Goal: Task Accomplishment & Management: Complete application form

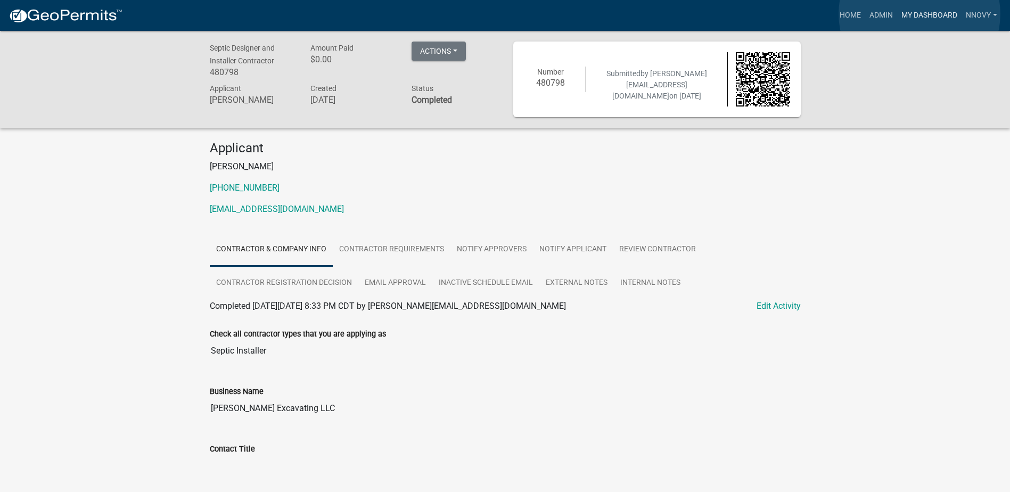
click at [920, 14] on link "My Dashboard" at bounding box center [929, 15] width 64 height 20
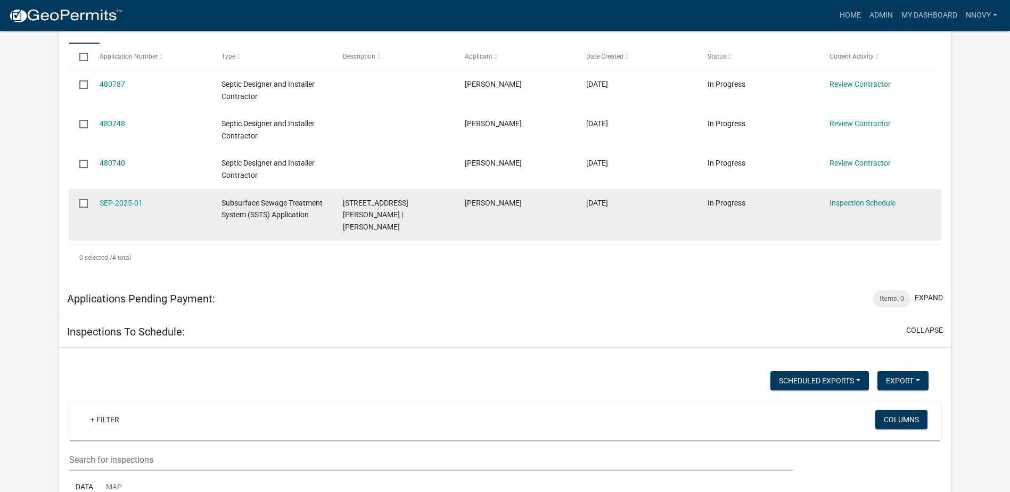
scroll to position [266, 0]
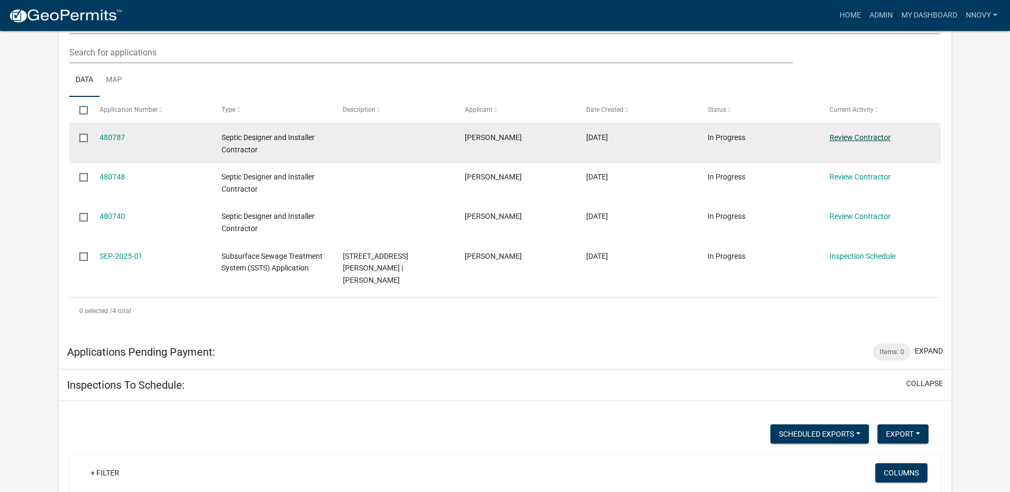
click at [851, 140] on link "Review Contractor" at bounding box center [860, 137] width 61 height 9
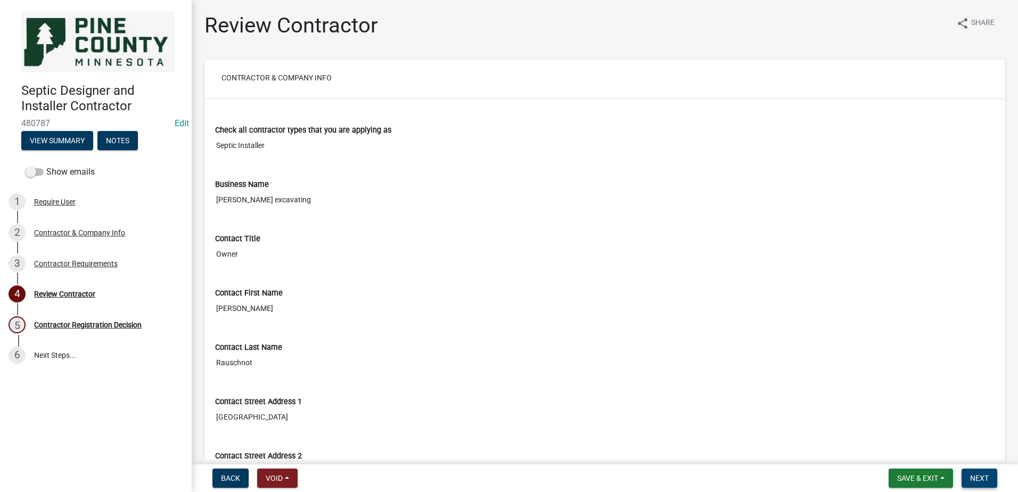
click at [990, 481] on button "Next" at bounding box center [980, 478] width 36 height 19
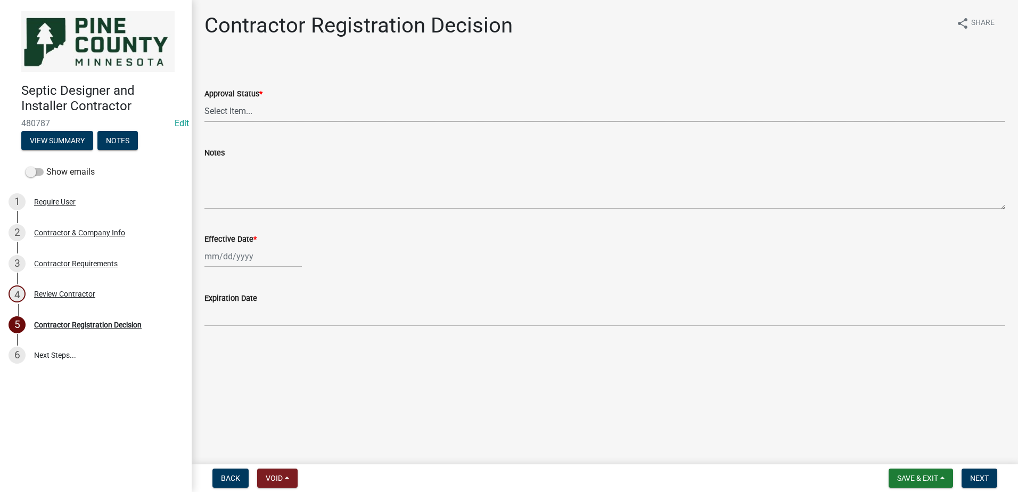
click at [266, 112] on select "Select Item... Approved Denied" at bounding box center [605, 111] width 801 height 22
click at [205, 100] on select "Select Item... Approved Denied" at bounding box center [605, 111] width 801 height 22
select select "4b86b809-39dd-4c68-9f3d-fdb3e7050482"
click at [981, 473] on button "Next" at bounding box center [980, 478] width 36 height 19
click at [251, 252] on div at bounding box center [253, 257] width 97 height 22
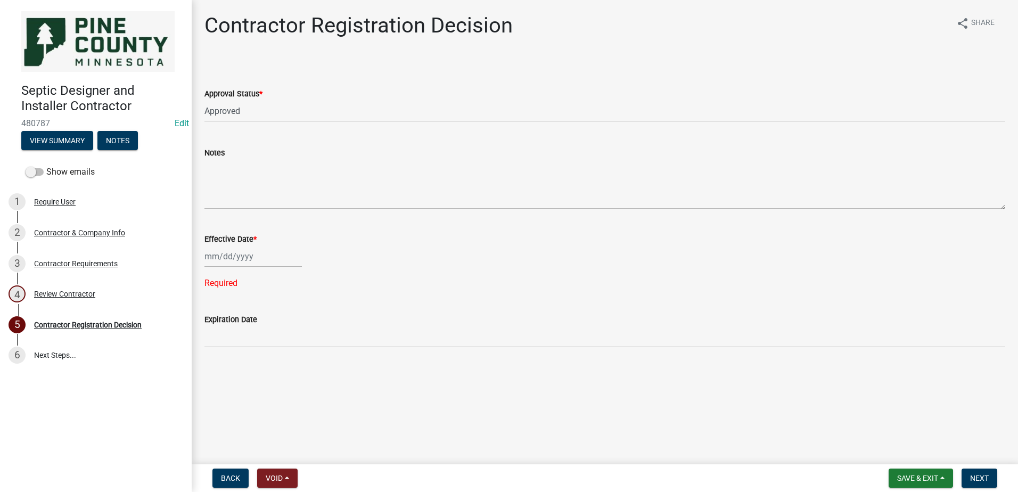
select select "9"
select select "2025"
click at [285, 345] on div "19" at bounding box center [283, 347] width 17 height 17
type input "[DATE]"
click at [983, 479] on span "Next" at bounding box center [979, 478] width 19 height 9
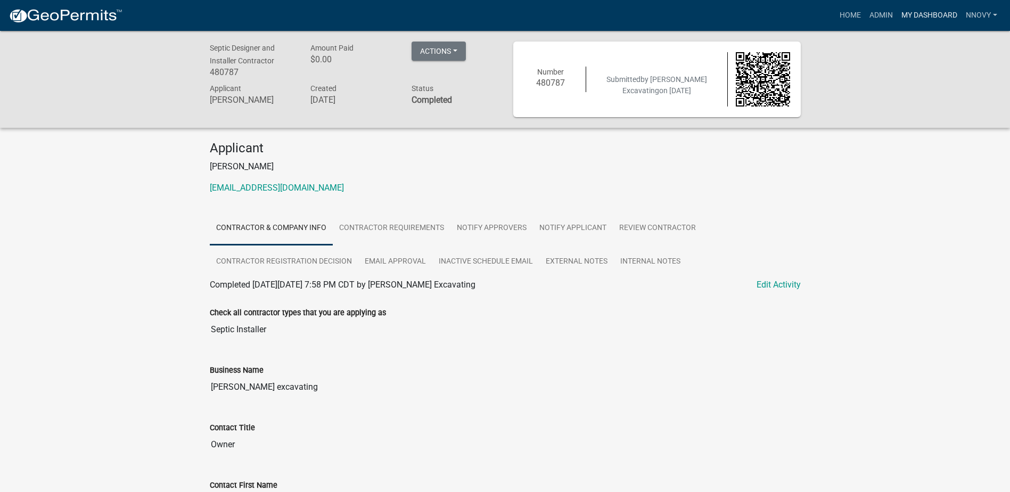
click at [927, 17] on link "My Dashboard" at bounding box center [929, 15] width 64 height 20
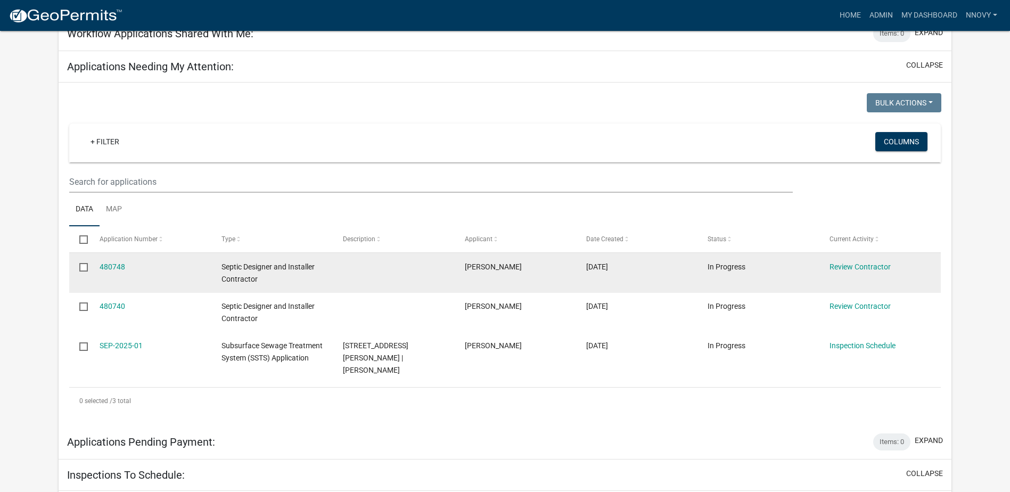
scroll to position [160, 0]
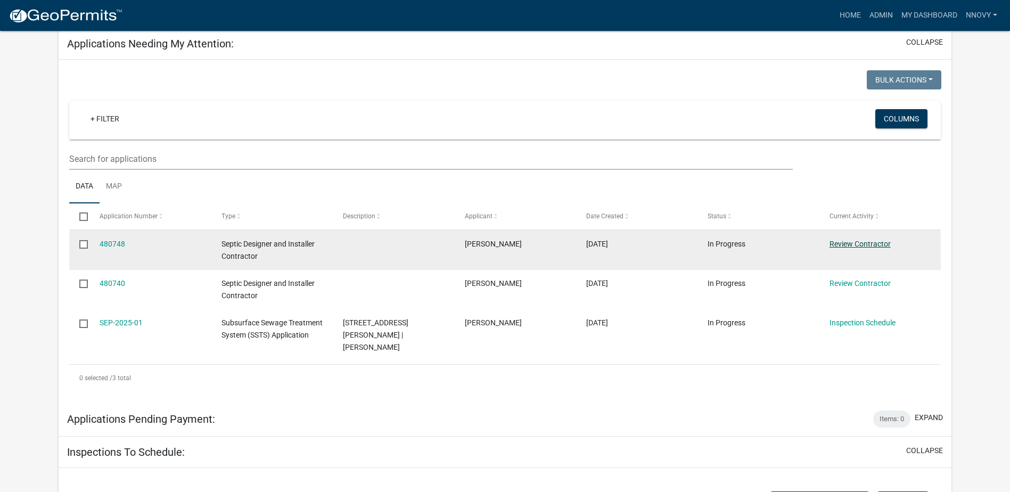
click at [867, 245] on link "Review Contractor" at bounding box center [860, 244] width 61 height 9
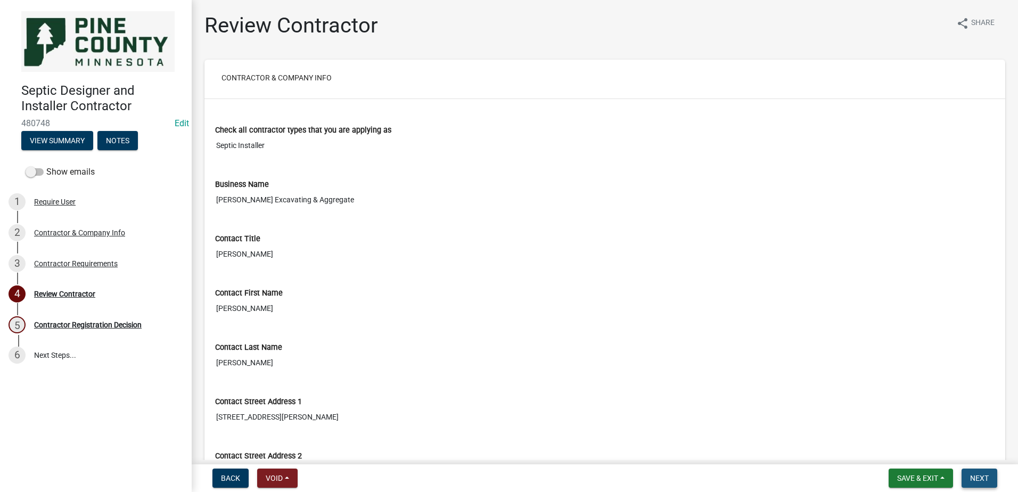
click at [991, 483] on button "Next" at bounding box center [980, 478] width 36 height 19
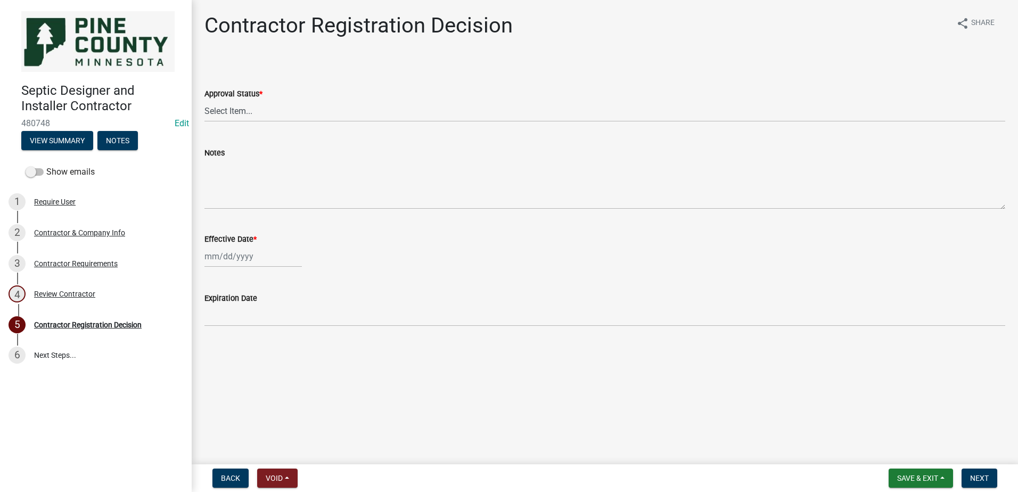
click at [265, 259] on div at bounding box center [253, 257] width 97 height 22
select select "9"
select select "2025"
click at [279, 339] on div "19" at bounding box center [283, 347] width 17 height 17
type input "[DATE]"
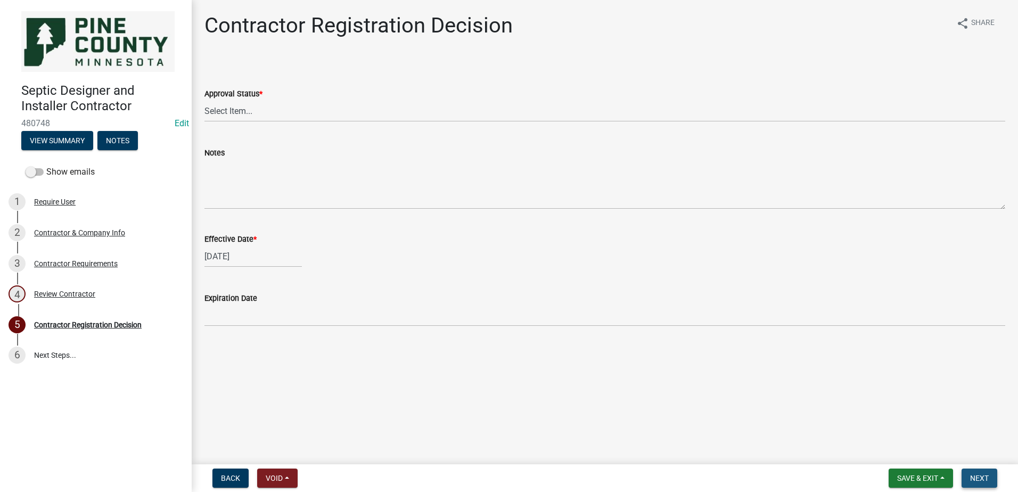
click at [985, 479] on span "Next" at bounding box center [979, 478] width 19 height 9
click at [261, 113] on select "Select Item... Approved Denied" at bounding box center [605, 111] width 801 height 22
click at [205, 100] on select "Select Item... Approved Denied" at bounding box center [605, 111] width 801 height 22
select select "4b86b809-39dd-4c68-9f3d-fdb3e7050482"
click at [976, 475] on span "Next" at bounding box center [979, 478] width 19 height 9
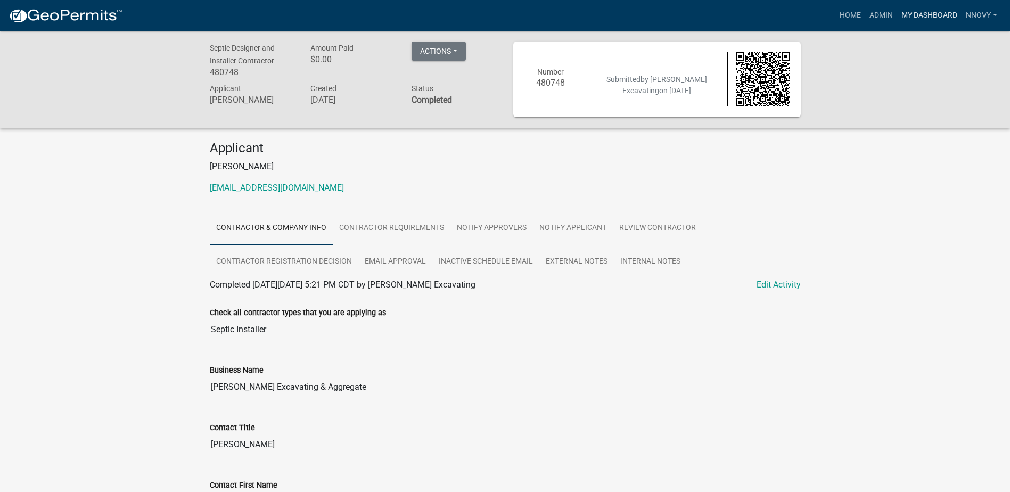
click at [915, 13] on link "My Dashboard" at bounding box center [929, 15] width 64 height 20
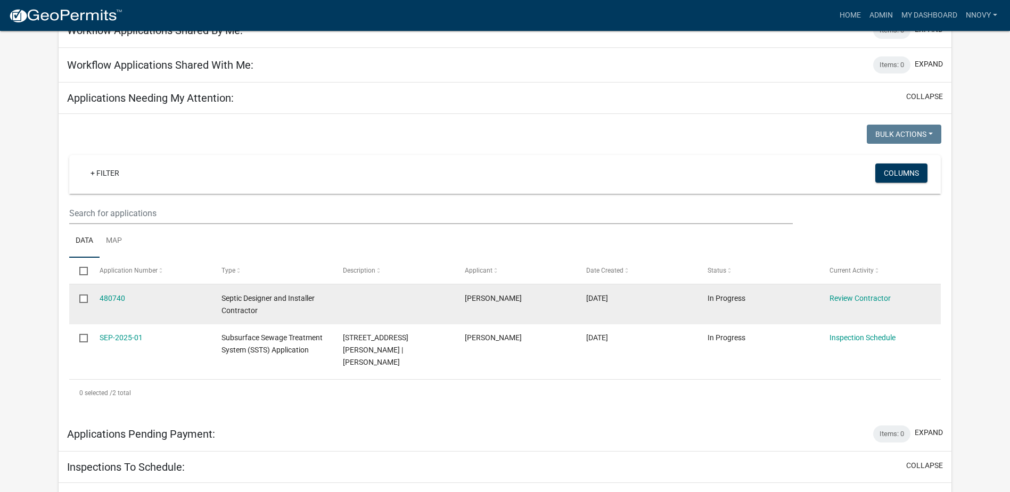
scroll to position [107, 0]
click at [881, 297] on link "Review Contractor" at bounding box center [860, 297] width 61 height 9
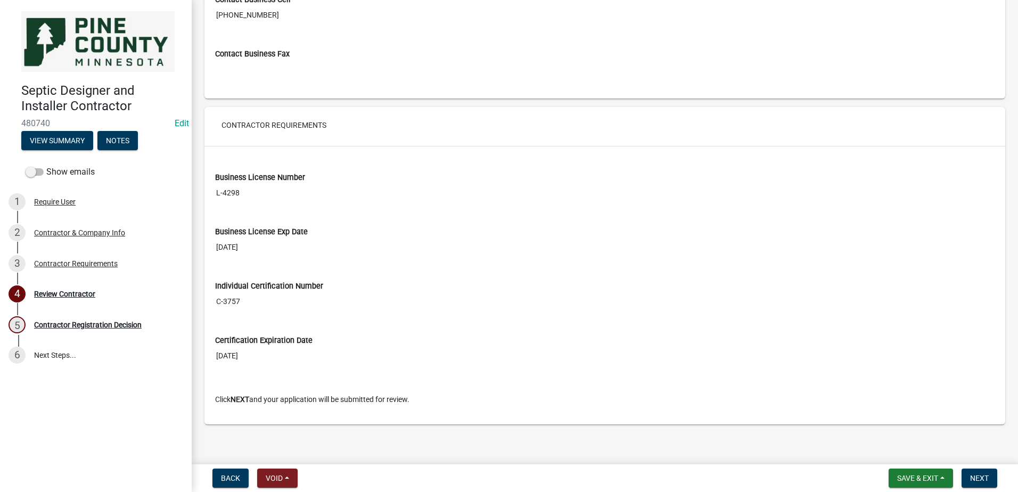
scroll to position [862, 0]
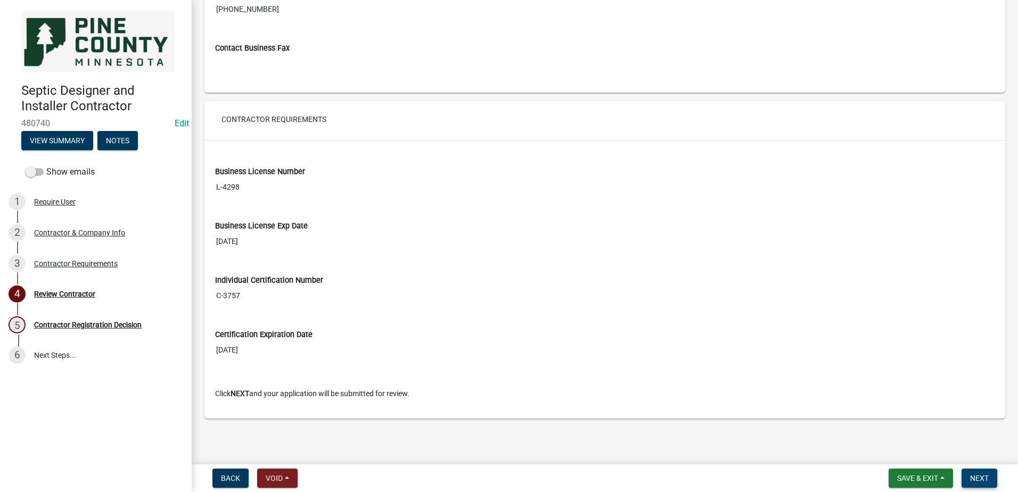
click at [986, 481] on span "Next" at bounding box center [979, 478] width 19 height 9
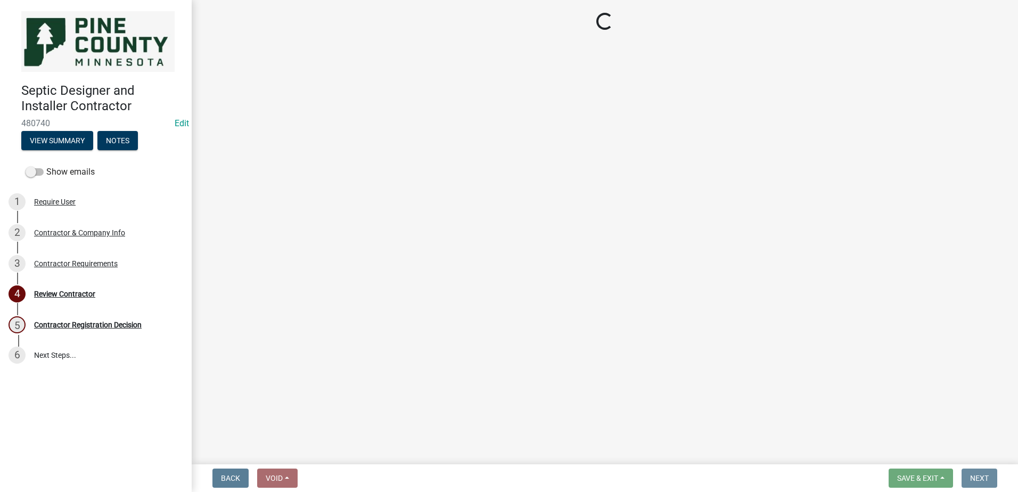
scroll to position [0, 0]
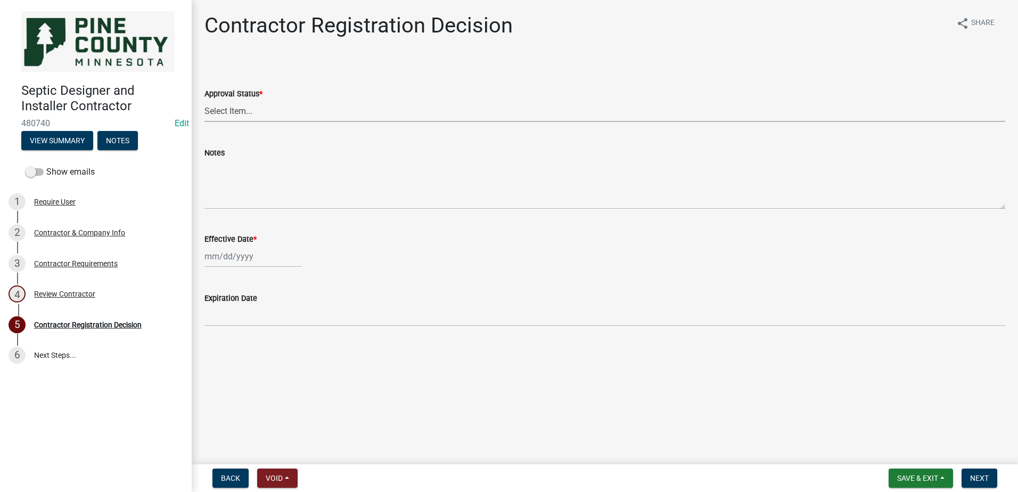
click at [274, 118] on select "Select Item... Approved Denied" at bounding box center [605, 111] width 801 height 22
click at [205, 100] on select "Select Item... Approved Denied" at bounding box center [605, 111] width 801 height 22
select select "4b86b809-39dd-4c68-9f3d-fdb3e7050482"
click at [254, 261] on div at bounding box center [253, 257] width 97 height 22
select select "9"
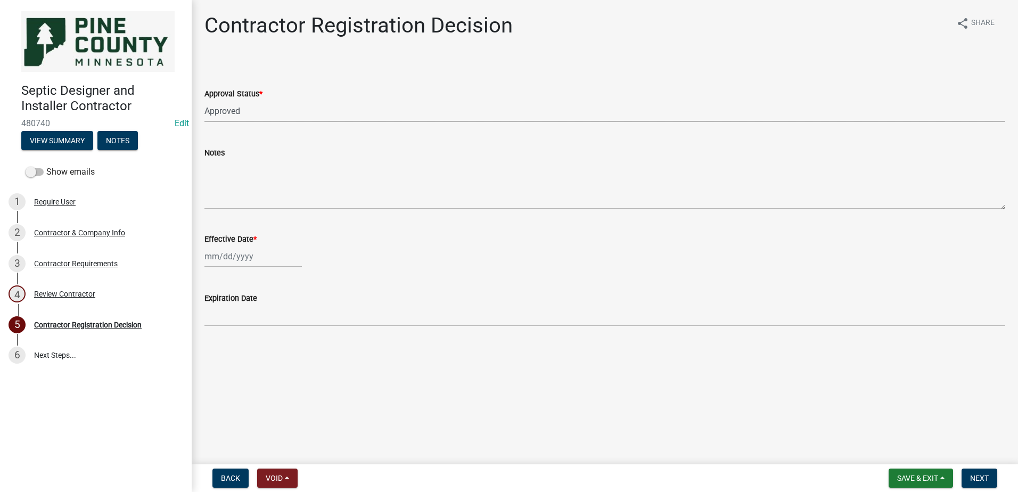
select select "2025"
click at [284, 350] on div "19" at bounding box center [283, 347] width 17 height 17
type input "[DATE]"
click at [238, 481] on span "Back" at bounding box center [230, 478] width 19 height 9
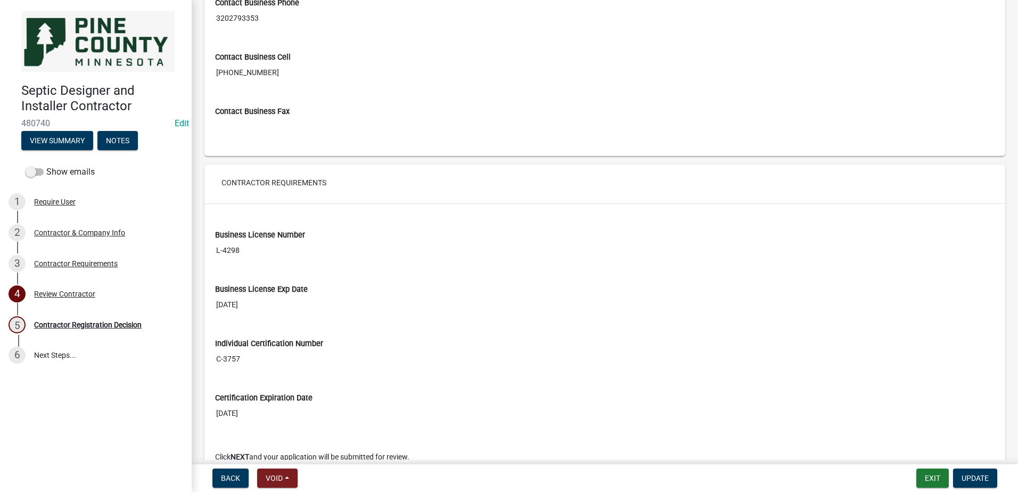
scroll to position [862, 0]
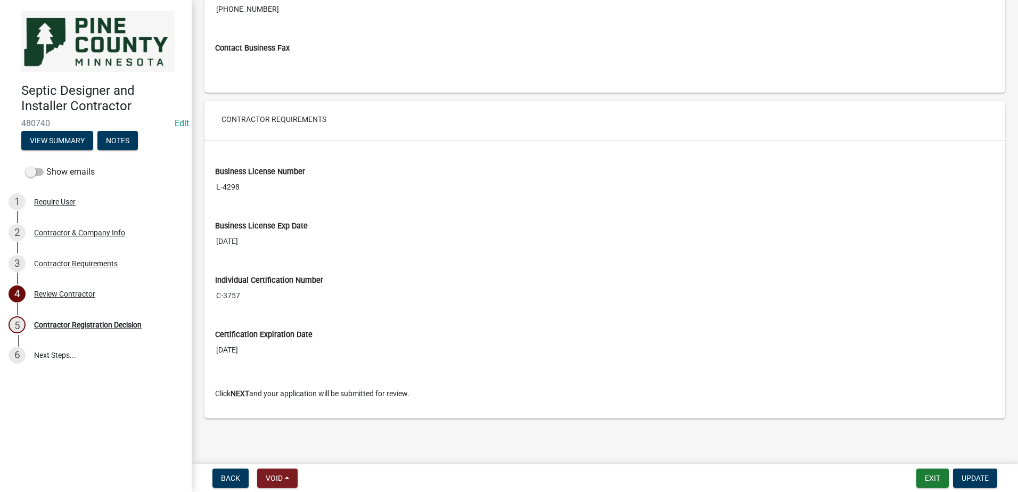
click at [231, 187] on input "L-4298" at bounding box center [605, 187] width 780 height 20
click at [256, 190] on input "L-4298" at bounding box center [605, 187] width 780 height 20
click at [577, 452] on main "Review Contractor share Share Contractor & Company Info Check all contractor ty…" at bounding box center [605, 230] width 827 height 460
click at [971, 477] on span "Update" at bounding box center [975, 478] width 27 height 9
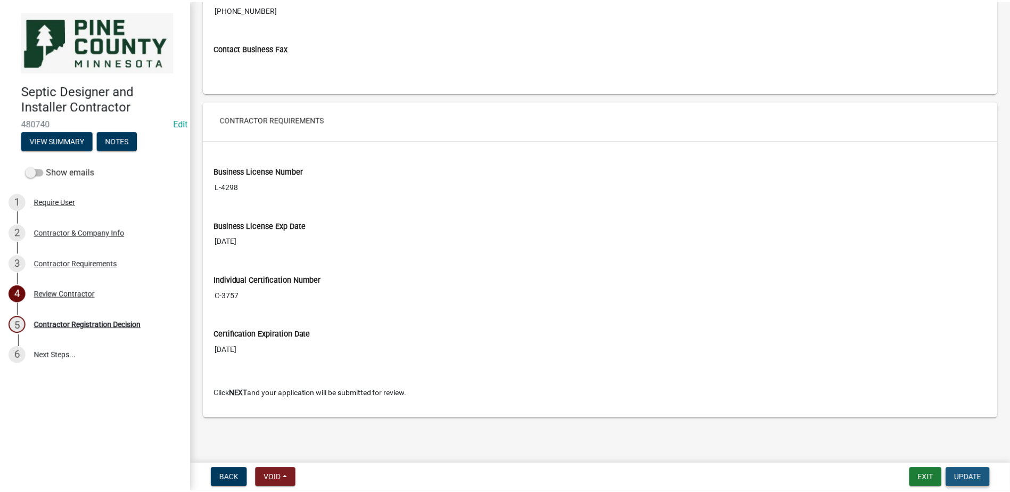
scroll to position [0, 0]
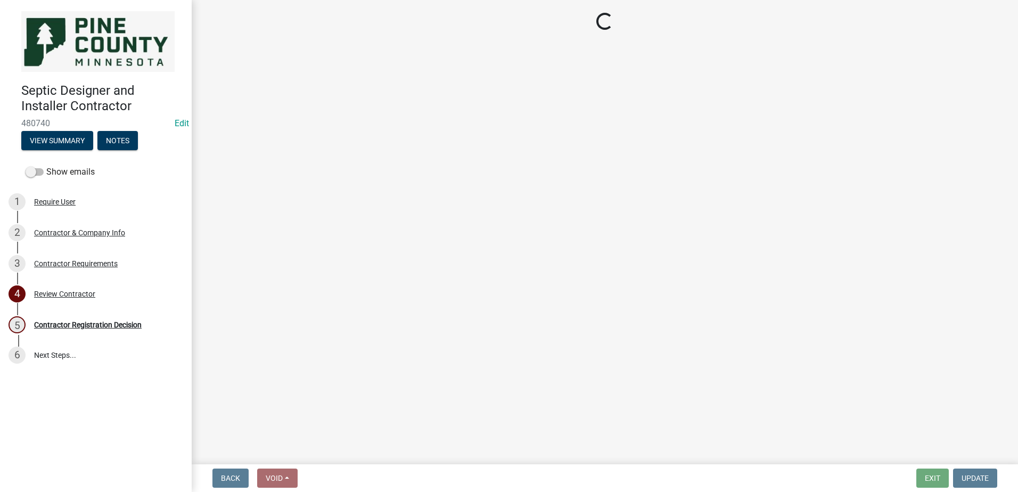
select select "4b86b809-39dd-4c68-9f3d-fdb3e7050482"
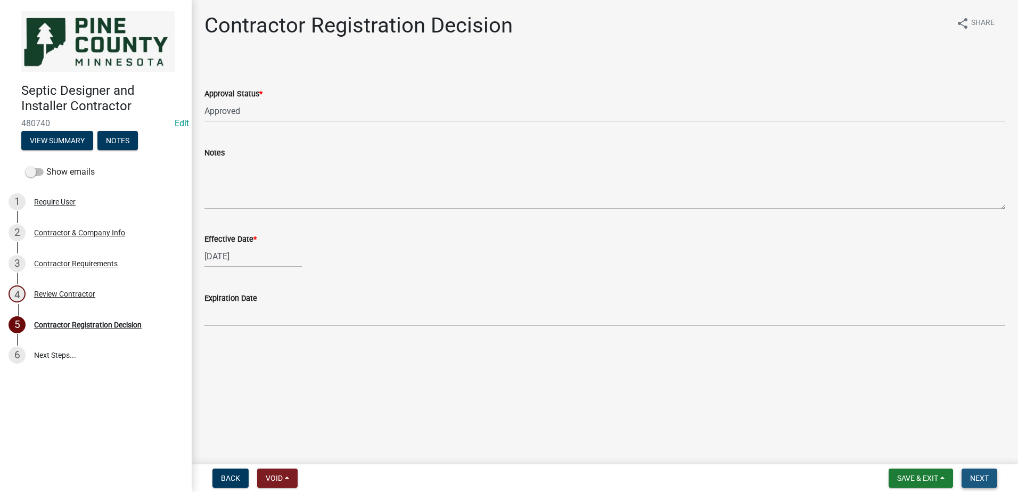
click at [983, 479] on span "Next" at bounding box center [979, 478] width 19 height 9
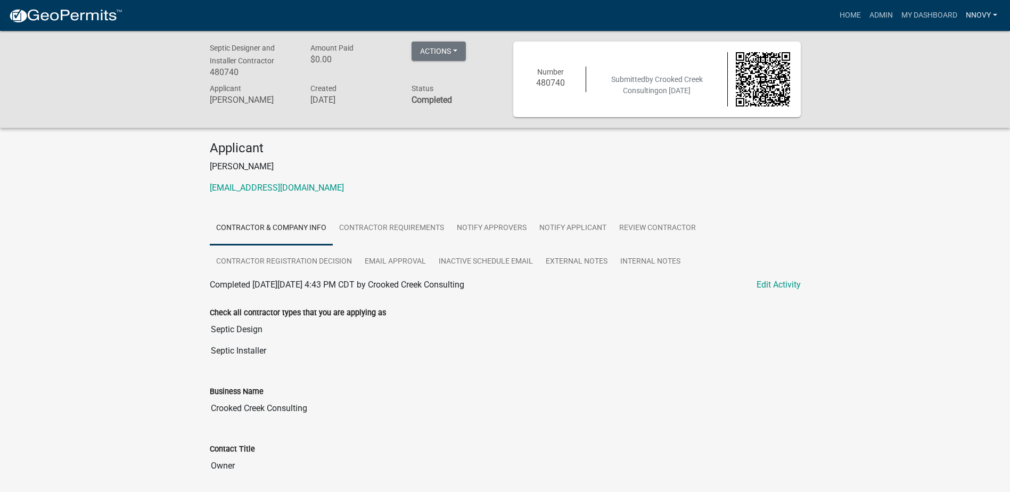
click at [990, 14] on link "nnovy" at bounding box center [982, 15] width 40 height 20
click at [943, 106] on link "Logout" at bounding box center [959, 104] width 85 height 26
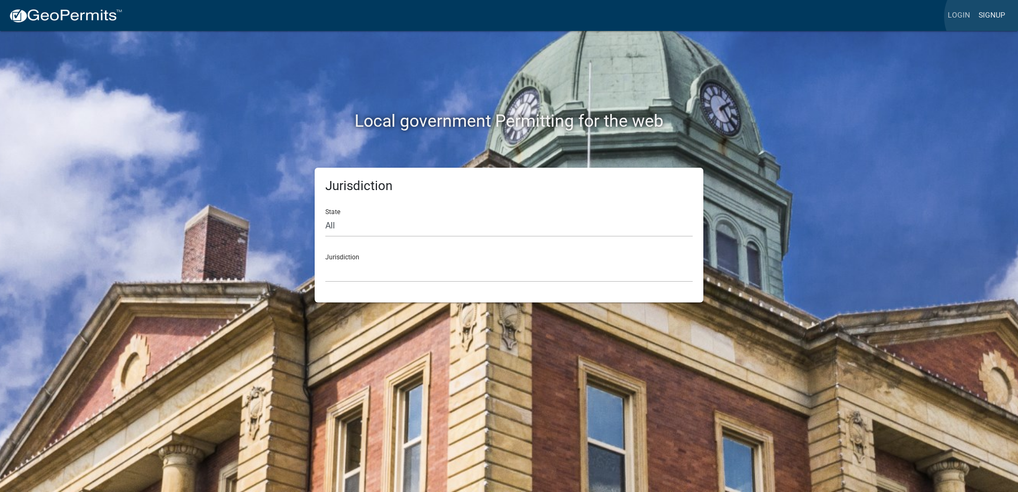
click at [988, 16] on link "Signup" at bounding box center [992, 15] width 35 height 20
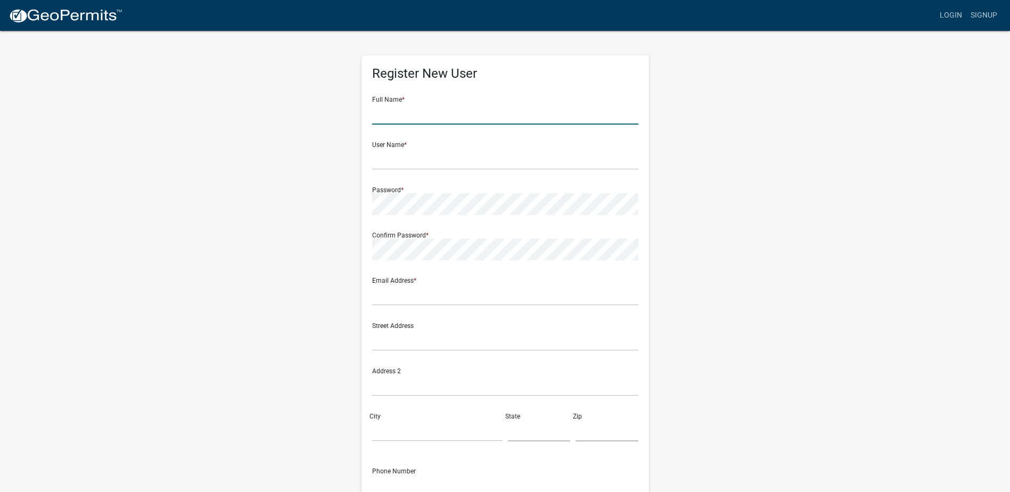
click at [462, 121] on input "text" at bounding box center [505, 114] width 266 height 22
click at [474, 111] on input "text" at bounding box center [505, 114] width 266 height 22
paste input "[PERSON_NAME]"
type input "[PERSON_NAME]"
click at [381, 157] on input "text" at bounding box center [505, 159] width 266 height 22
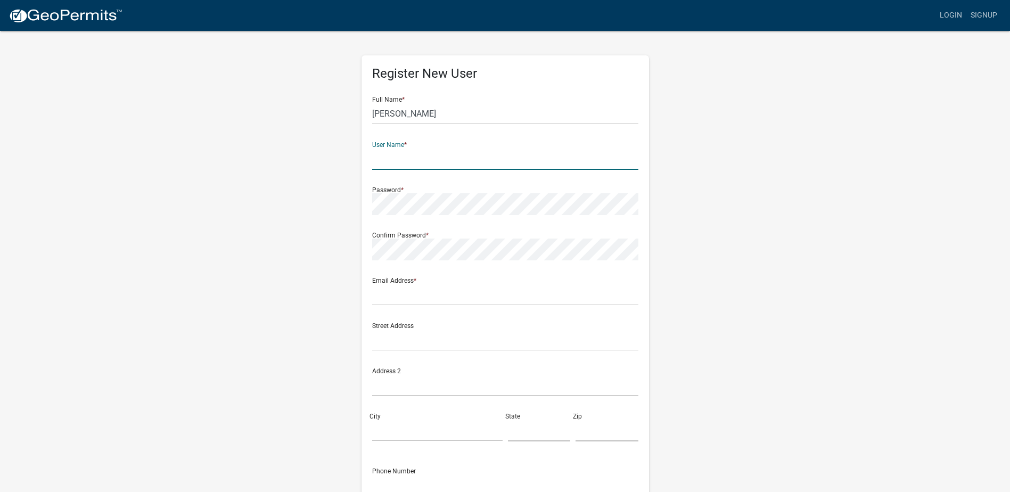
paste input "[PERSON_NAME]"
type input "[PERSON_NAME]"
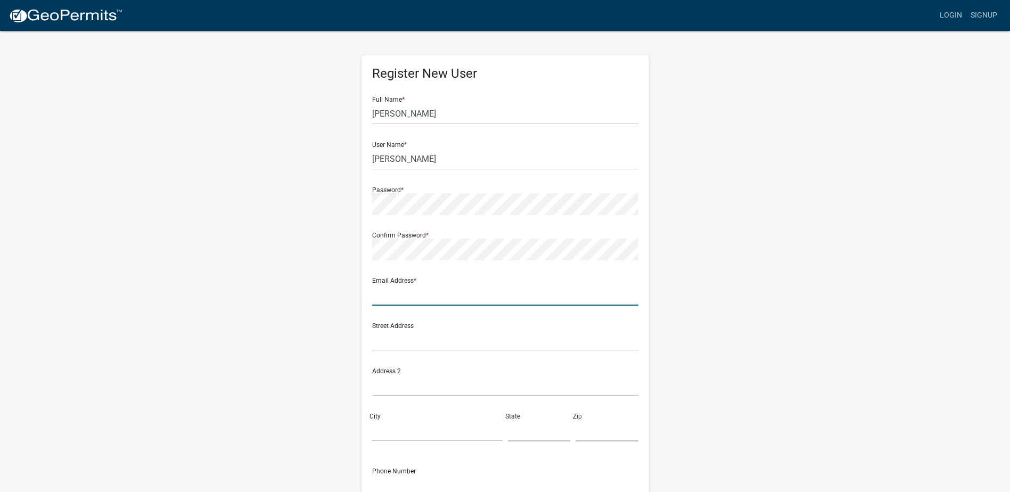
click at [386, 295] on input "text" at bounding box center [505, 295] width 266 height 22
paste input "[EMAIL_ADDRESS][DOMAIN_NAME]"
type input "[EMAIL_ADDRESS][DOMAIN_NAME]"
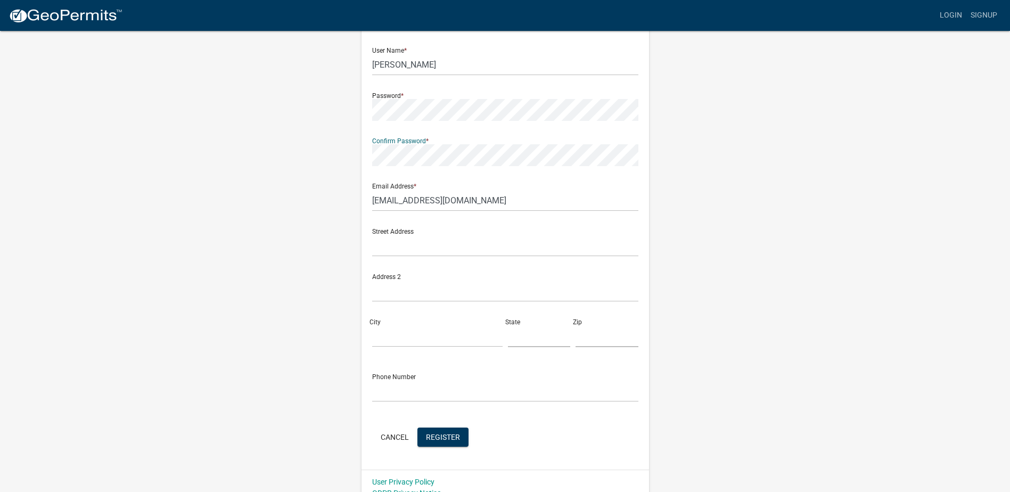
scroll to position [108, 0]
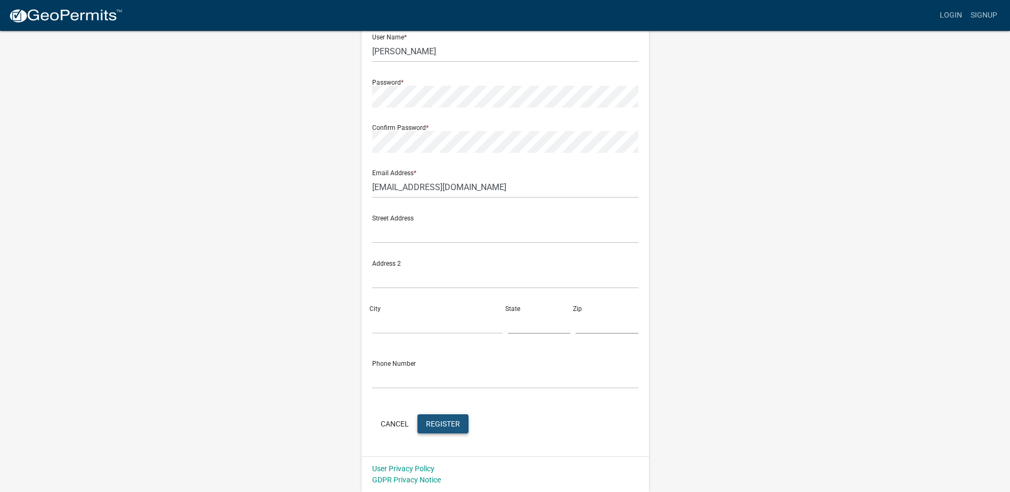
click at [444, 424] on span "Register" at bounding box center [443, 423] width 34 height 9
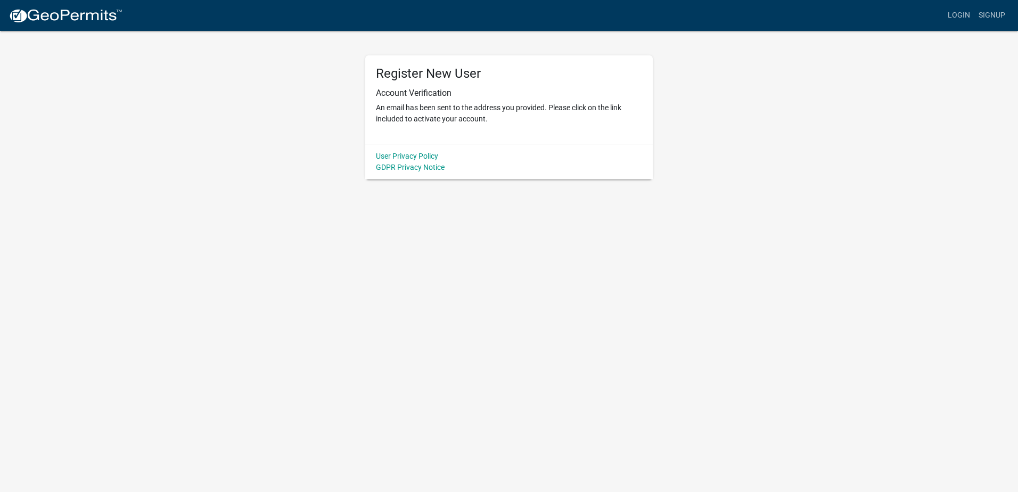
click at [62, 14] on img at bounding box center [66, 16] width 114 height 16
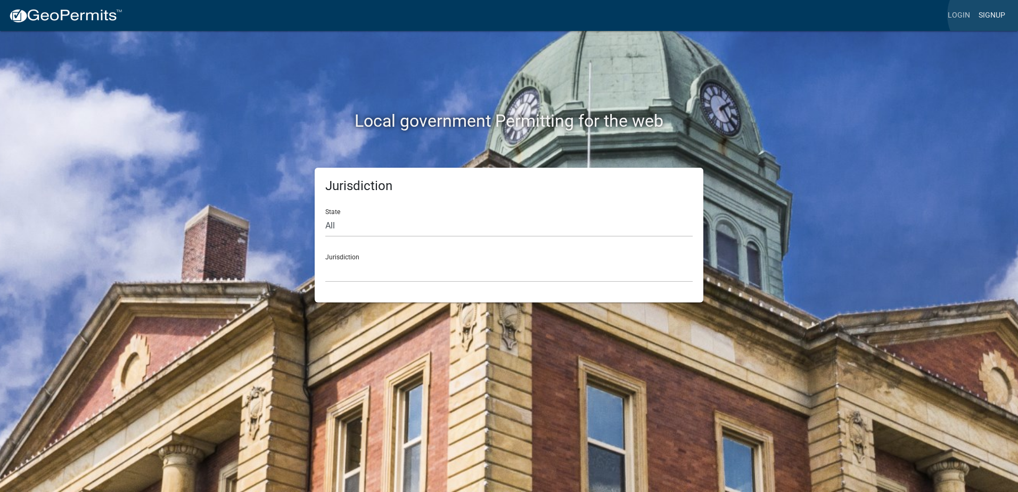
click at [991, 15] on link "Signup" at bounding box center [992, 15] width 35 height 20
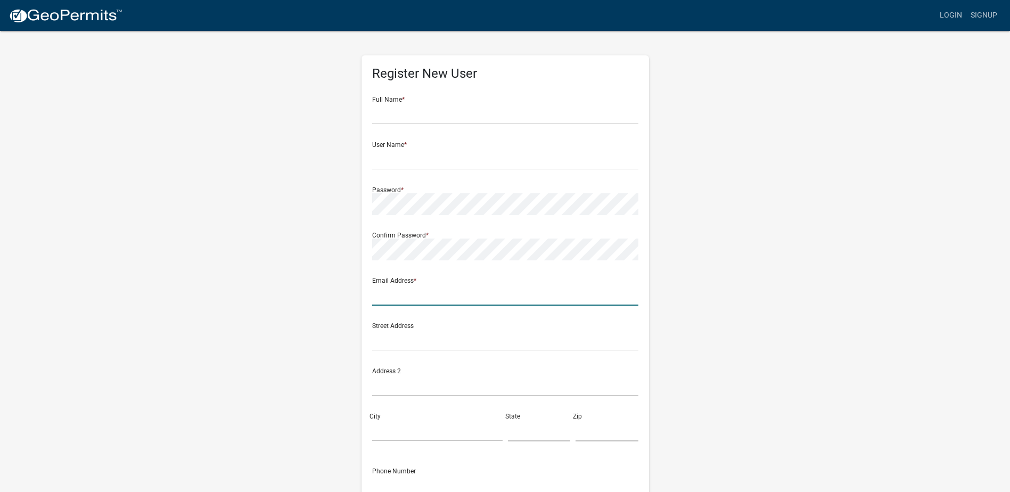
click at [398, 298] on input "text" at bounding box center [505, 295] width 266 height 22
paste input "[PERSON_NAME] Underground"
type input "[PERSON_NAME] Underground"
click at [404, 162] on input "text" at bounding box center [505, 159] width 266 height 22
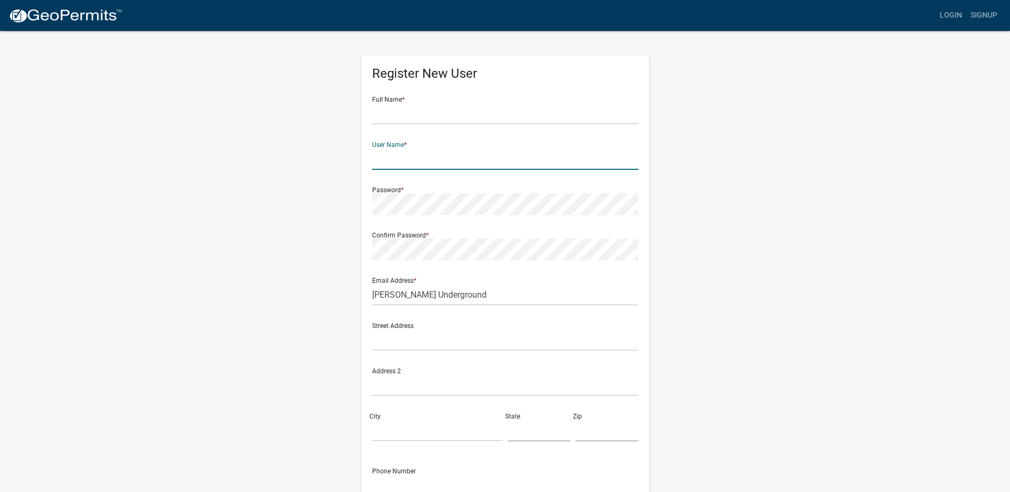
paste input "[PERSON_NAME] Underground"
type input "[PERSON_NAME] Underground"
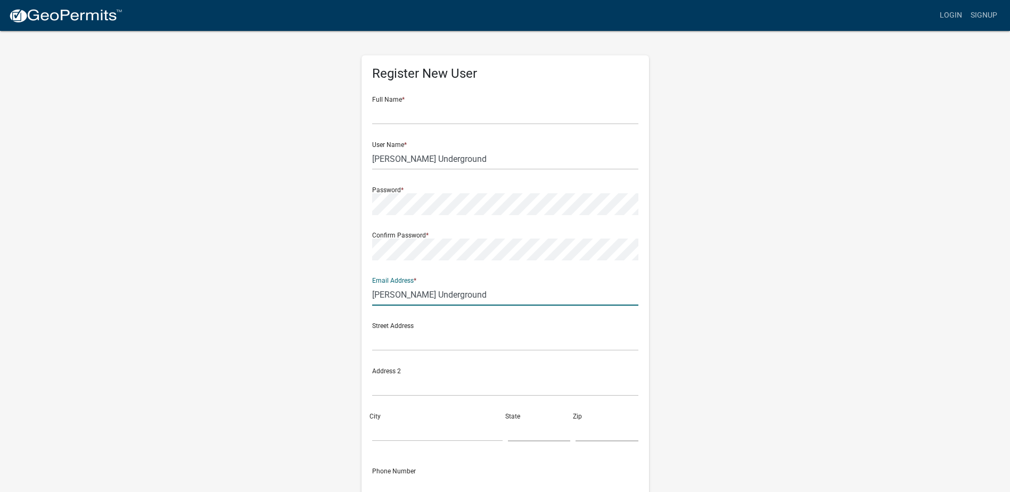
drag, startPoint x: 465, startPoint y: 298, endPoint x: 308, endPoint y: 291, distance: 157.3
click at [302, 291] on div "Register New User Full Name * User Name * [PERSON_NAME] Underground Password * …" at bounding box center [505, 315] width 607 height 570
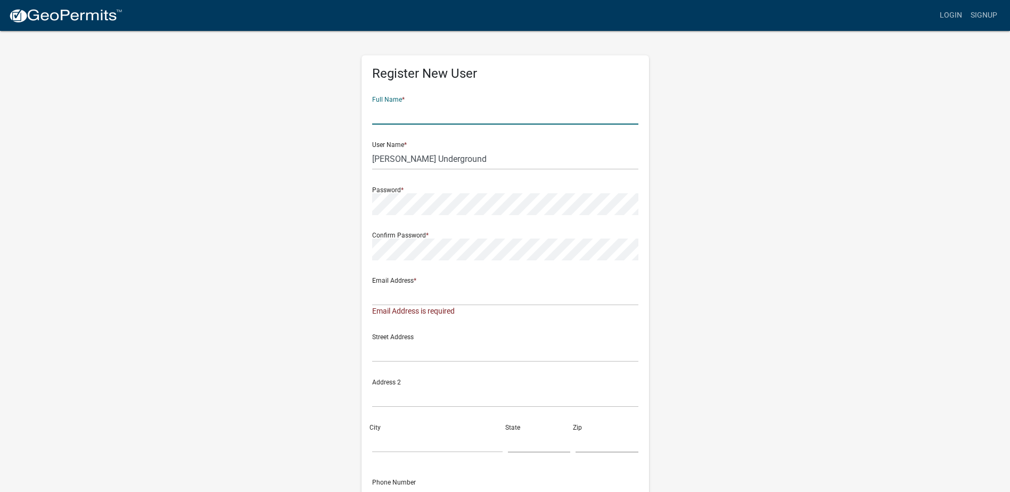
click at [416, 118] on input "text" at bounding box center [505, 114] width 266 height 22
paste input "[PERSON_NAME]"
type input "[PERSON_NAME]"
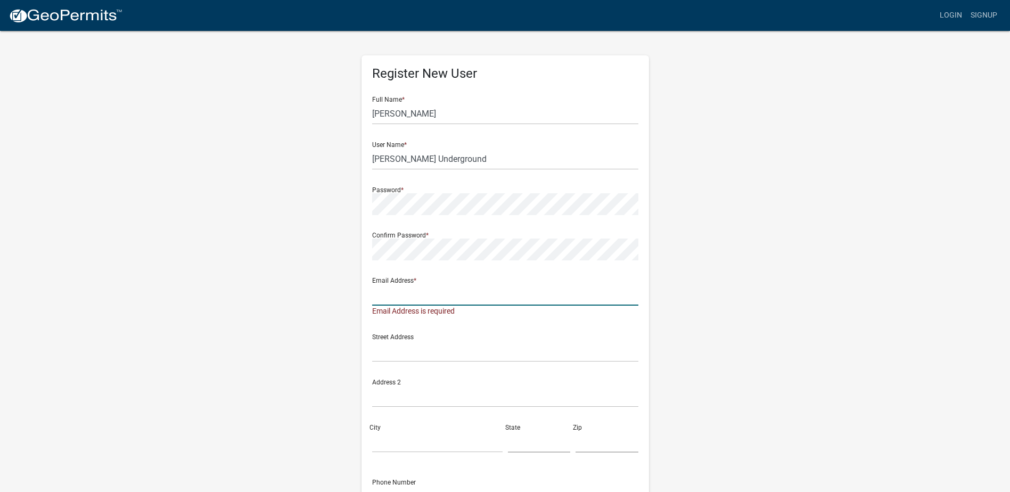
click at [401, 295] on input "text" at bounding box center [505, 295] width 266 height 22
paste input "[EMAIL_ADDRESS][DOMAIN_NAME]"
type input "[EMAIL_ADDRESS][DOMAIN_NAME]"
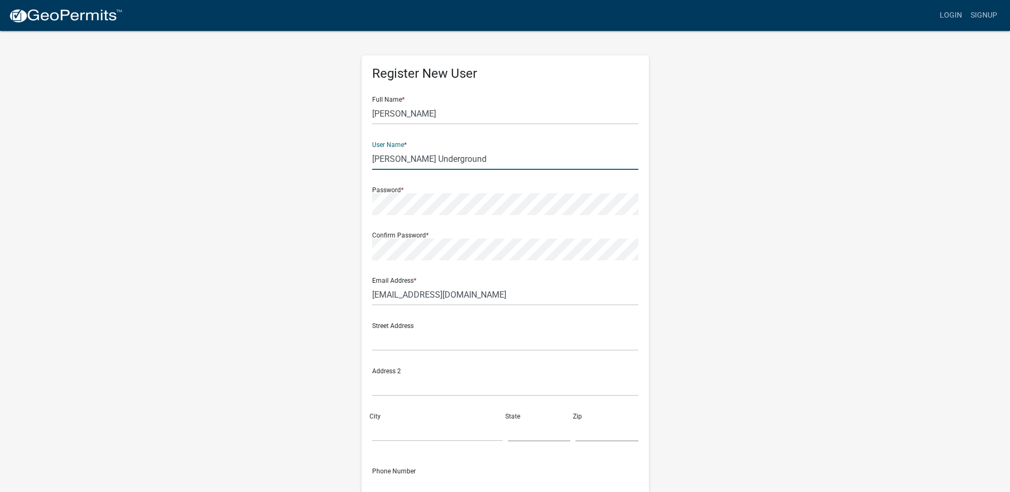
drag, startPoint x: 464, startPoint y: 156, endPoint x: 316, endPoint y: 157, distance: 148.1
click at [316, 157] on div "Register New User Full Name * [PERSON_NAME] User Name * [PERSON_NAME] Undergrou…" at bounding box center [505, 315] width 607 height 570
click at [647, 237] on div "Register New User Full Name * [PERSON_NAME] User Name * [PERSON_NAME] Undergrou…" at bounding box center [506, 309] width 288 height 509
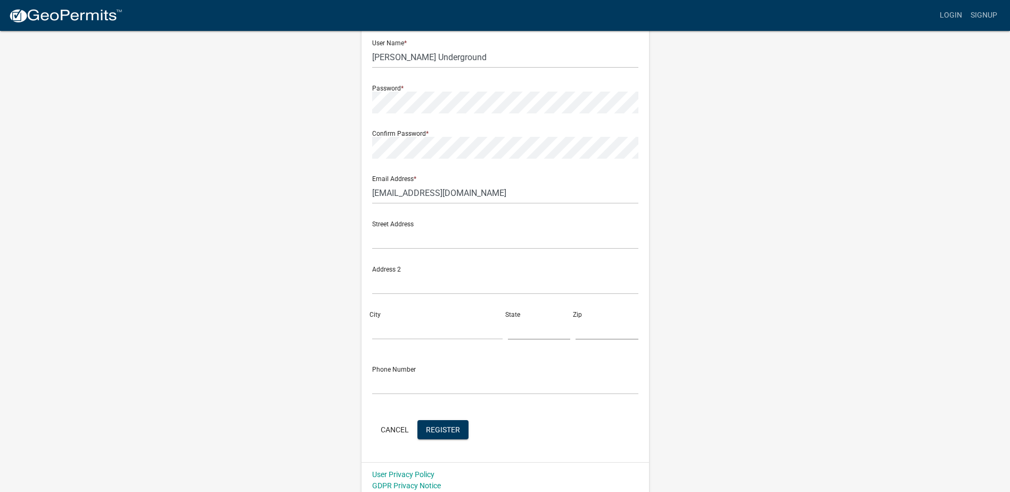
scroll to position [108, 0]
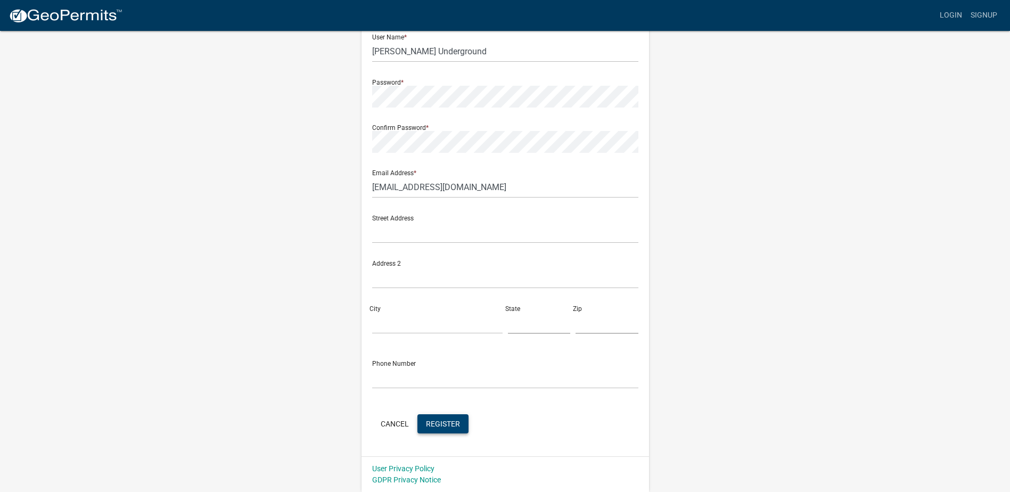
click at [452, 423] on span "Register" at bounding box center [443, 423] width 34 height 9
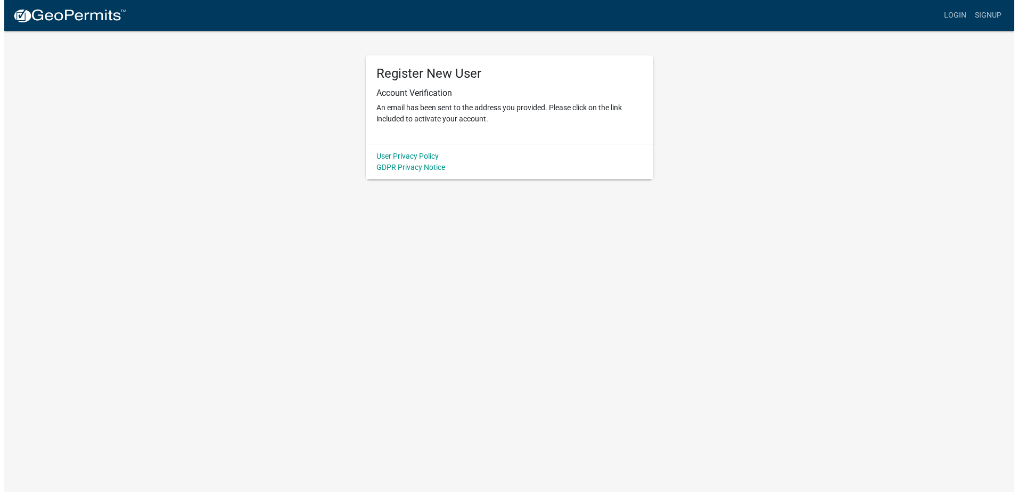
scroll to position [0, 0]
click at [91, 18] on img at bounding box center [66, 16] width 114 height 16
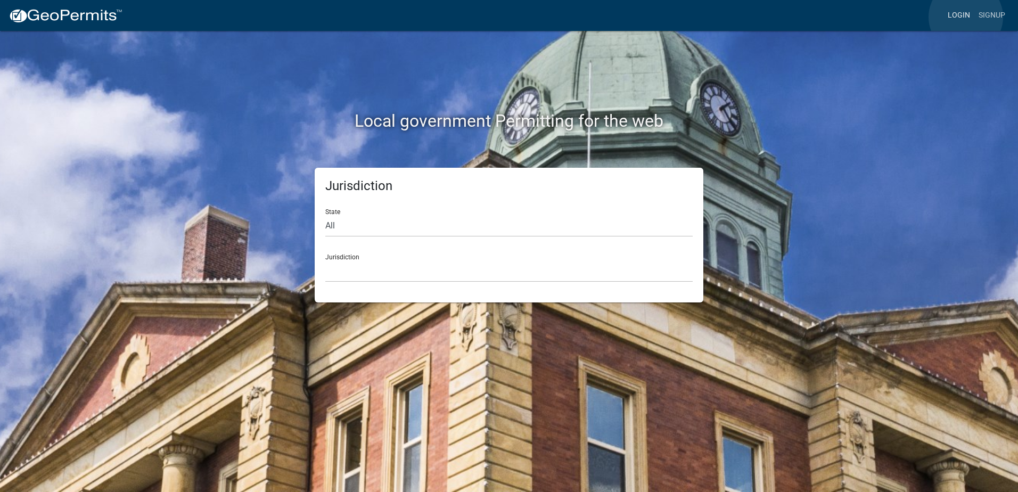
click at [966, 17] on link "Login" at bounding box center [959, 15] width 31 height 20
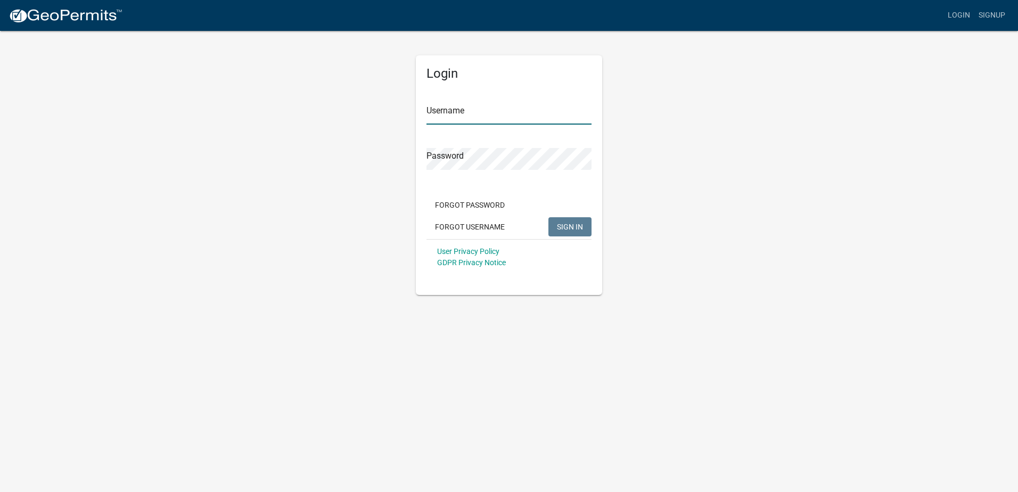
type input "nnovy"
click at [577, 219] on button "SIGN IN" at bounding box center [570, 226] width 43 height 19
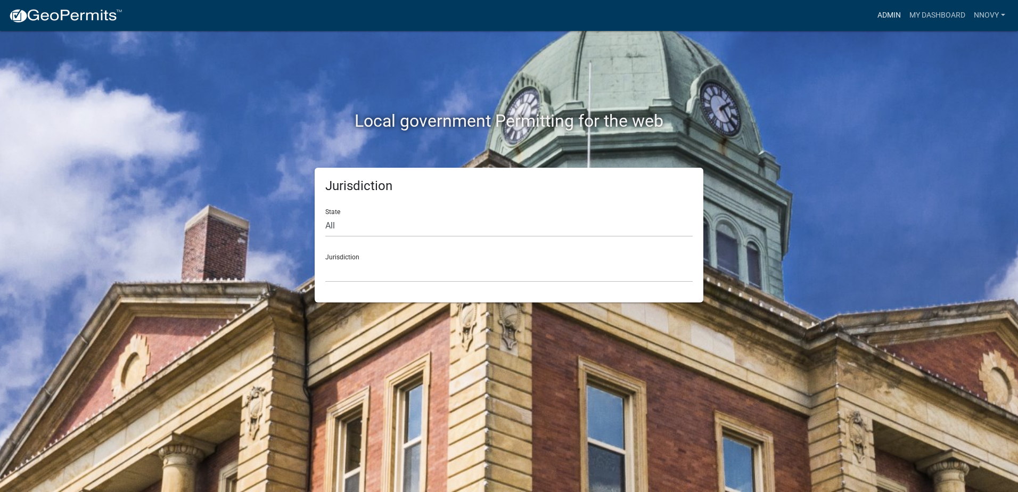
click at [892, 15] on link "Admin" at bounding box center [889, 15] width 32 height 20
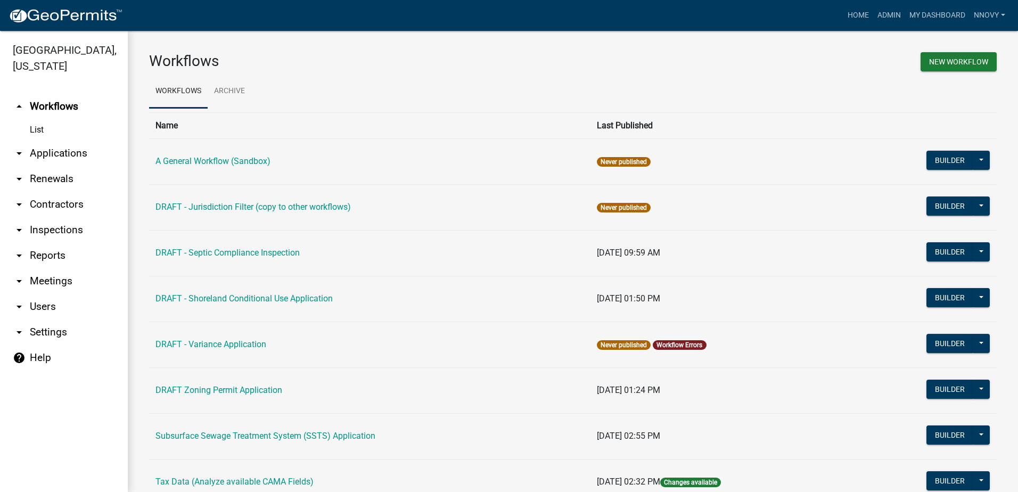
click at [22, 209] on icon "arrow_drop_down" at bounding box center [19, 204] width 13 height 13
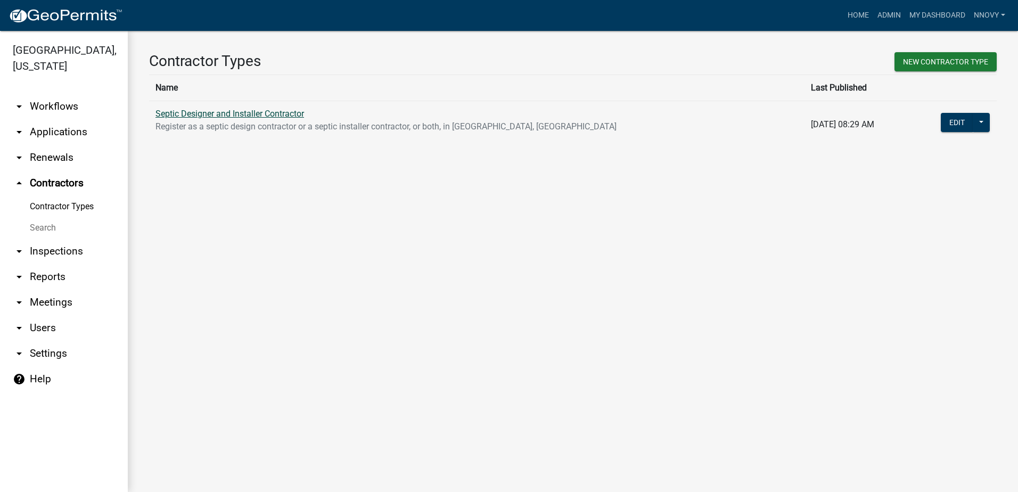
click at [277, 112] on link "Septic Designer and Installer Contractor" at bounding box center [230, 114] width 149 height 10
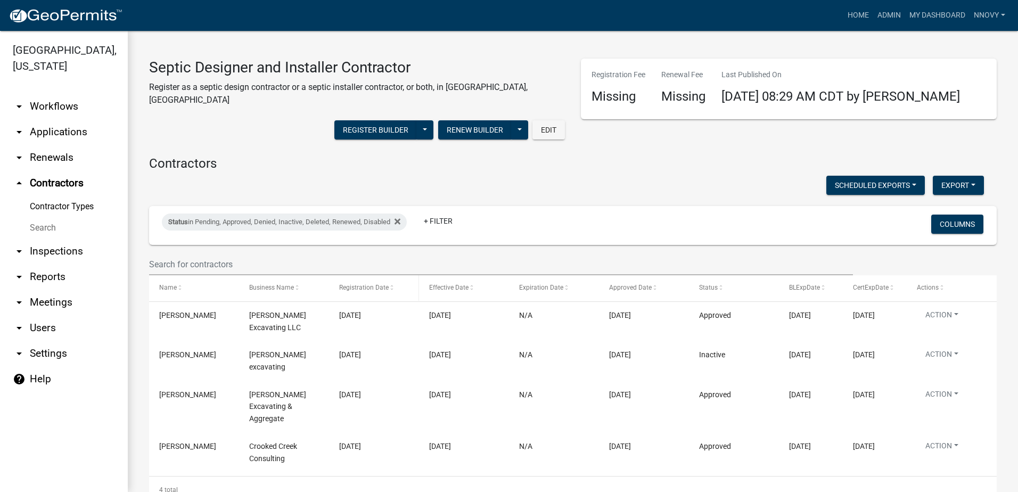
scroll to position [7, 0]
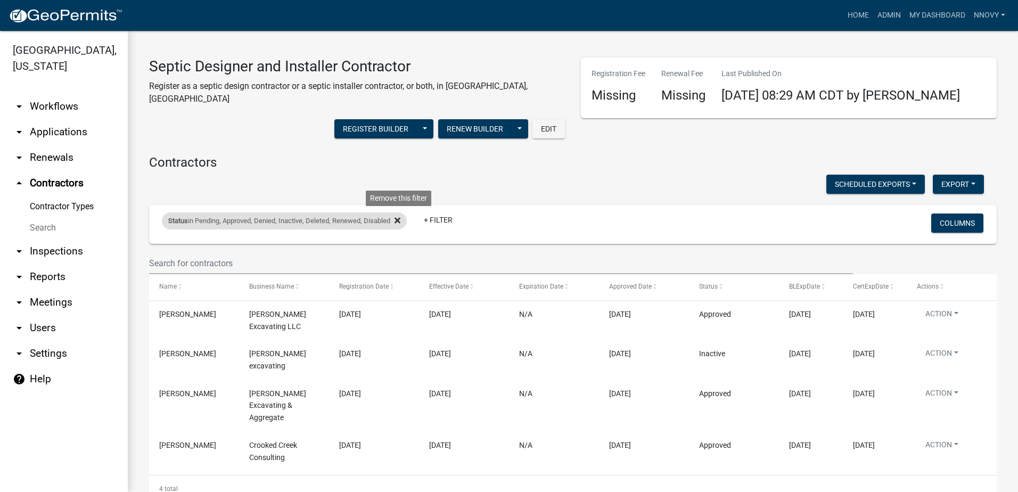
click at [400, 218] on icon at bounding box center [398, 221] width 6 height 6
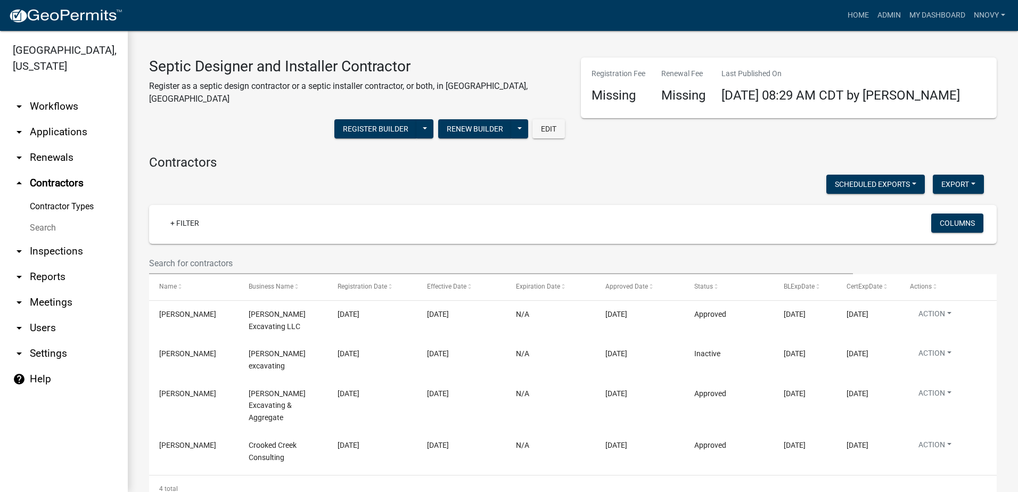
click at [34, 330] on link "arrow_drop_down Users" at bounding box center [64, 328] width 128 height 26
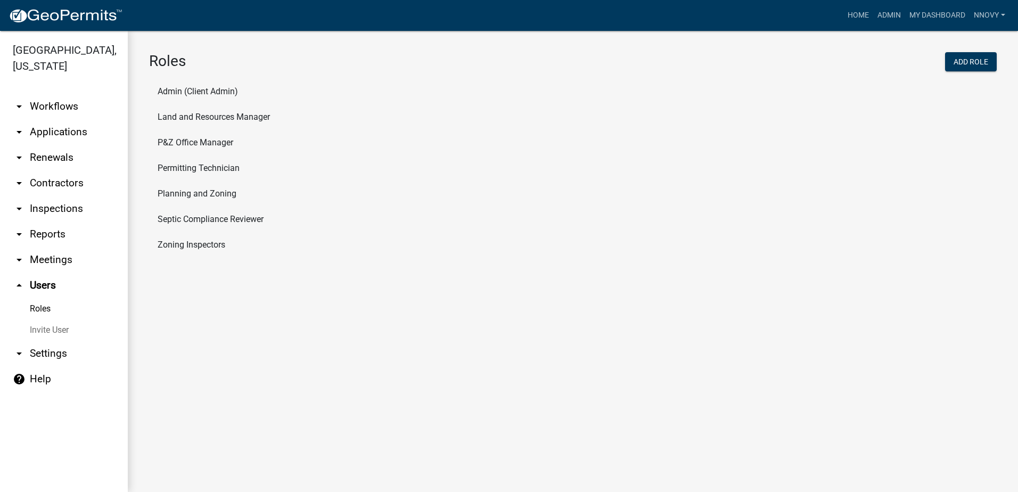
click at [55, 187] on link "arrow_drop_down Contractors" at bounding box center [64, 183] width 128 height 26
